Goal: Task Accomplishment & Management: Manage account settings

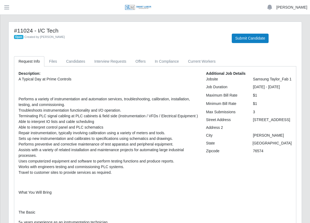
click at [293, 7] on link "[PERSON_NAME]" at bounding box center [291, 8] width 31 height 6
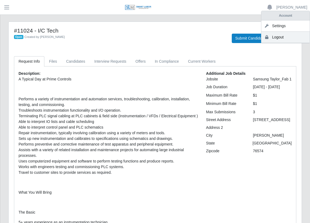
click at [285, 37] on link "Logout" at bounding box center [285, 37] width 48 height 11
